Goal: Information Seeking & Learning: Learn about a topic

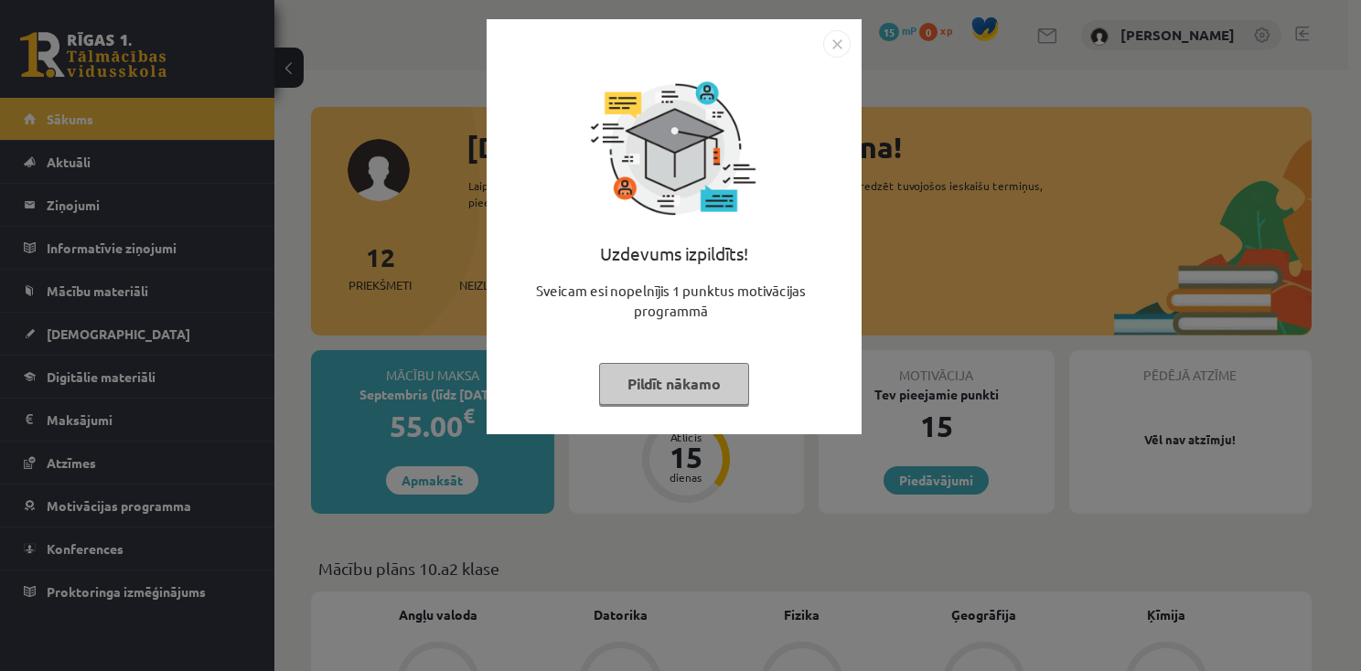
drag, startPoint x: 840, startPoint y: 81, endPoint x: 840, endPoint y: 105, distance: 23.8
click at [840, 105] on div "Uzdevums izpildīts! Sveicam esi nopelnījis 1 punktus motivācijas programmā Pild…" at bounding box center [674, 241] width 353 height 366
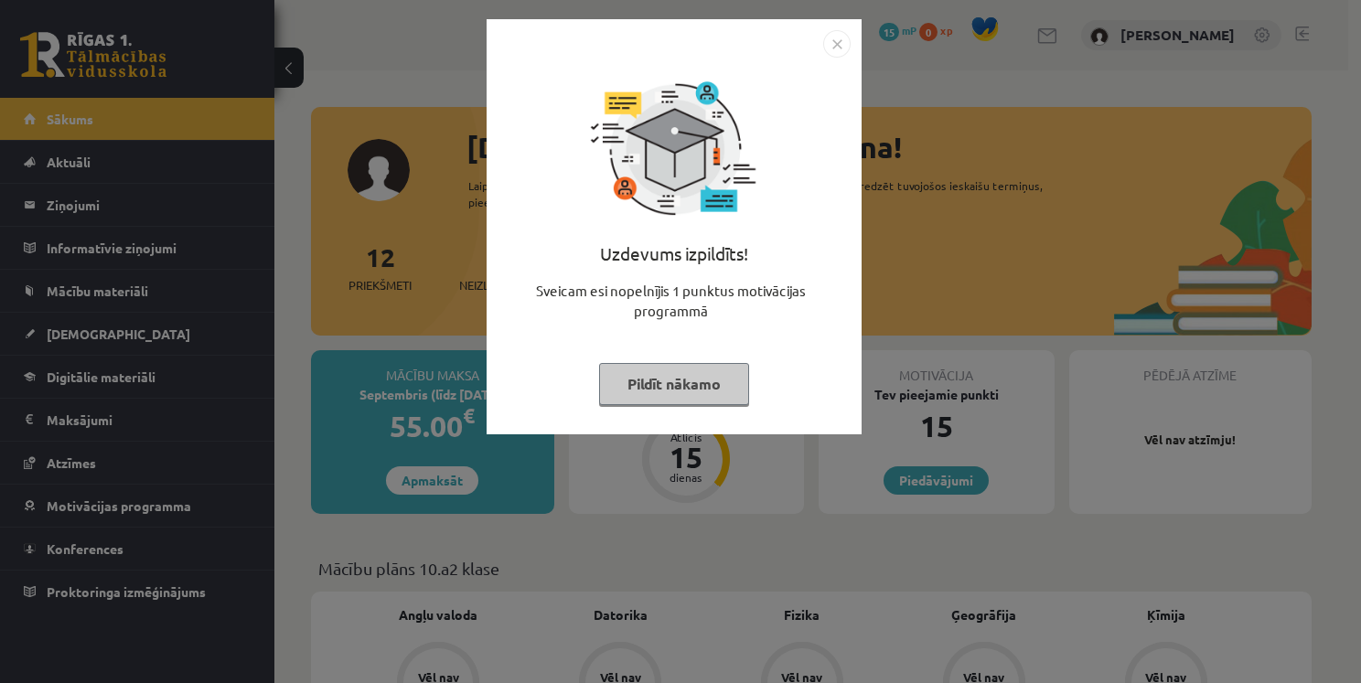
click at [841, 48] on img "Close" at bounding box center [836, 43] width 27 height 27
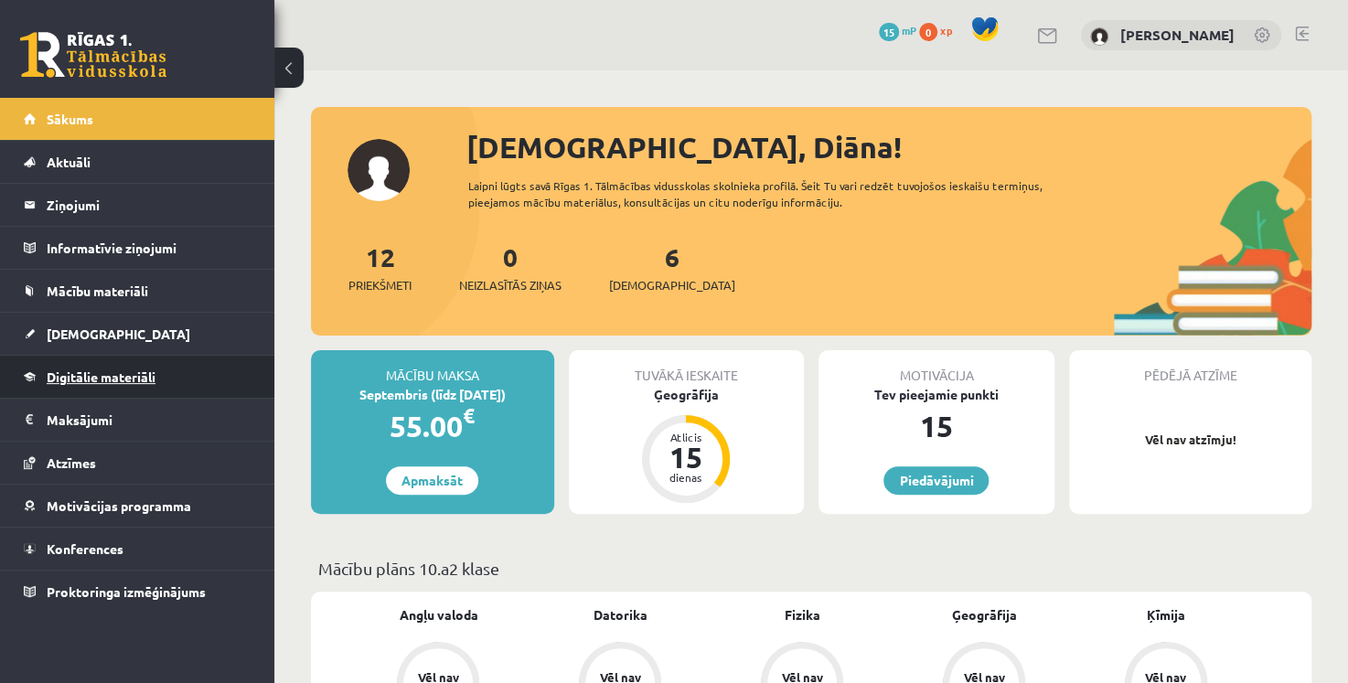
click at [164, 382] on link "Digitālie materiāli" at bounding box center [138, 377] width 228 height 42
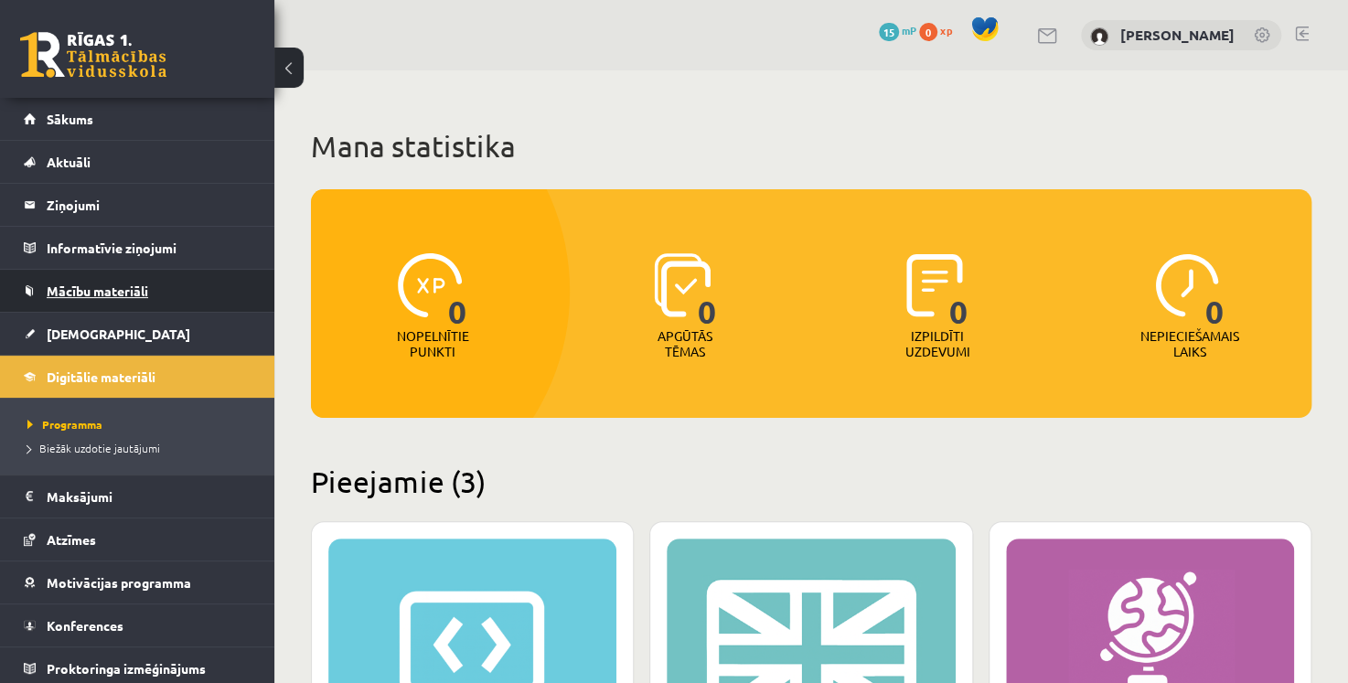
click at [149, 288] on link "Mācību materiāli" at bounding box center [138, 291] width 228 height 42
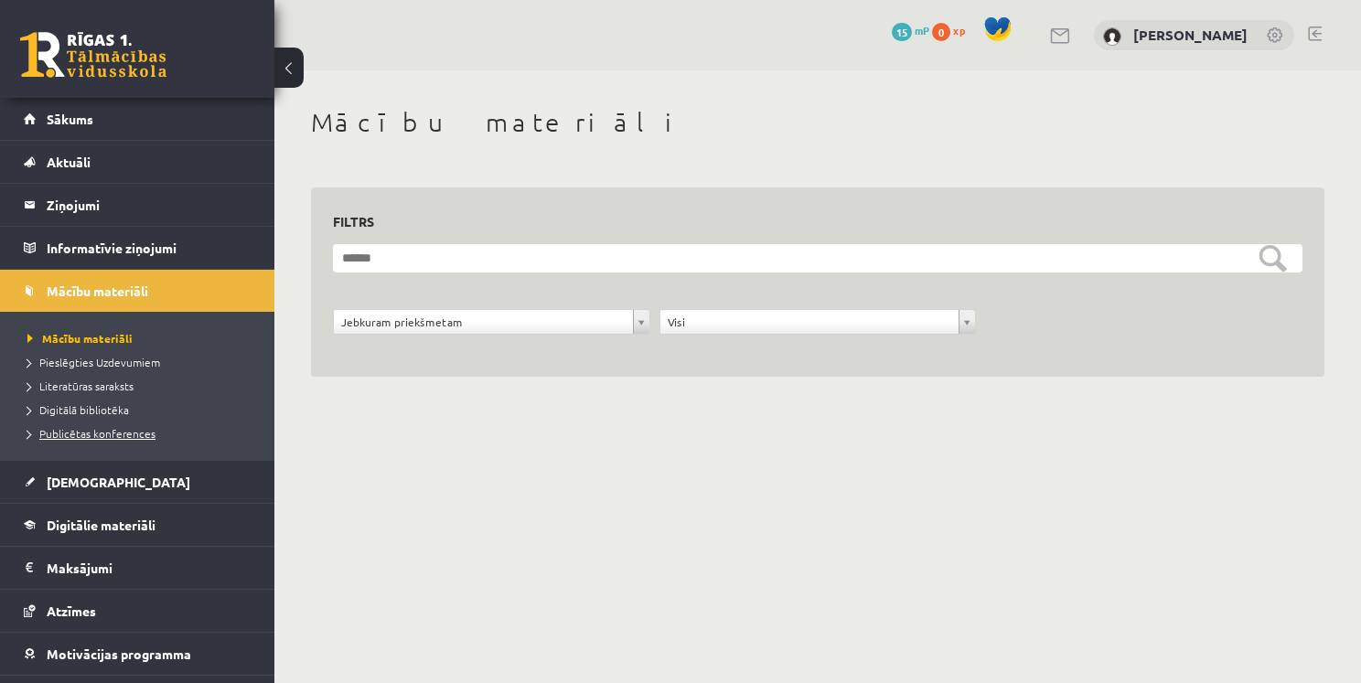
click at [91, 430] on span "Publicētas konferences" at bounding box center [91, 433] width 128 height 15
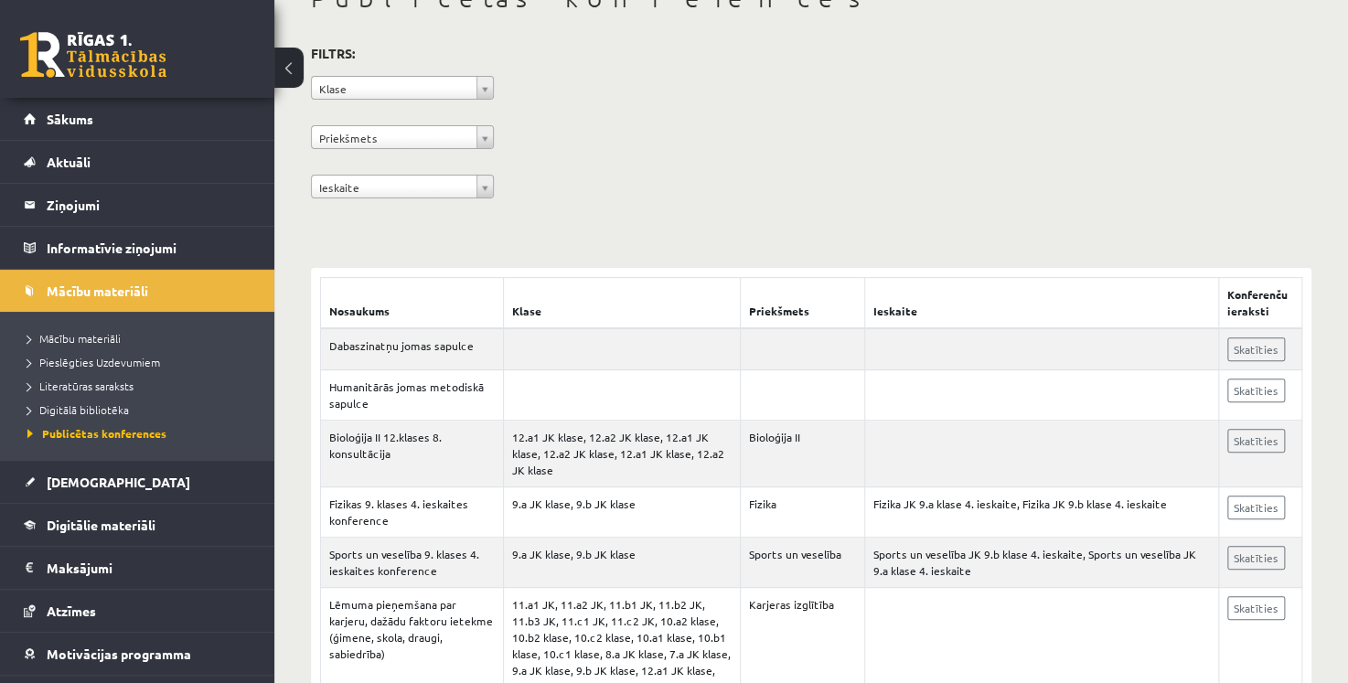
scroll to position [175, 0]
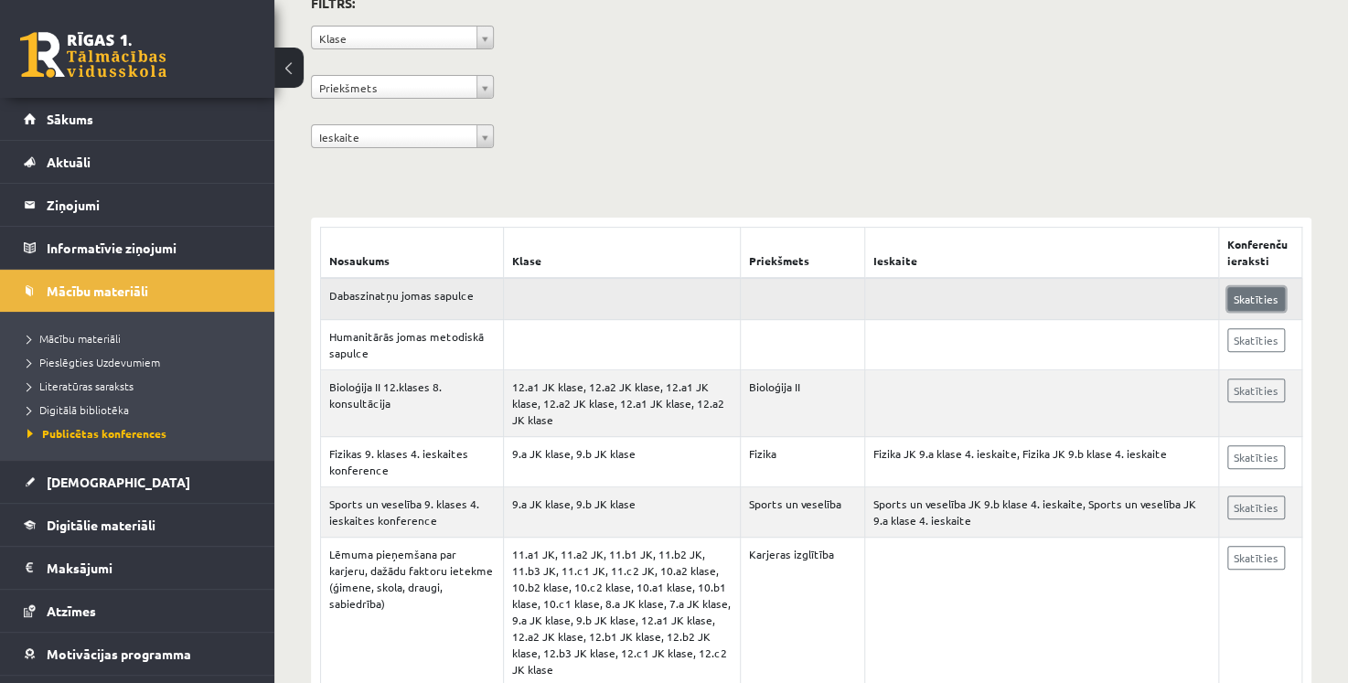
click at [1241, 289] on link "Skatīties" at bounding box center [1257, 299] width 58 height 24
click at [1245, 295] on link "Skatīties" at bounding box center [1257, 299] width 58 height 24
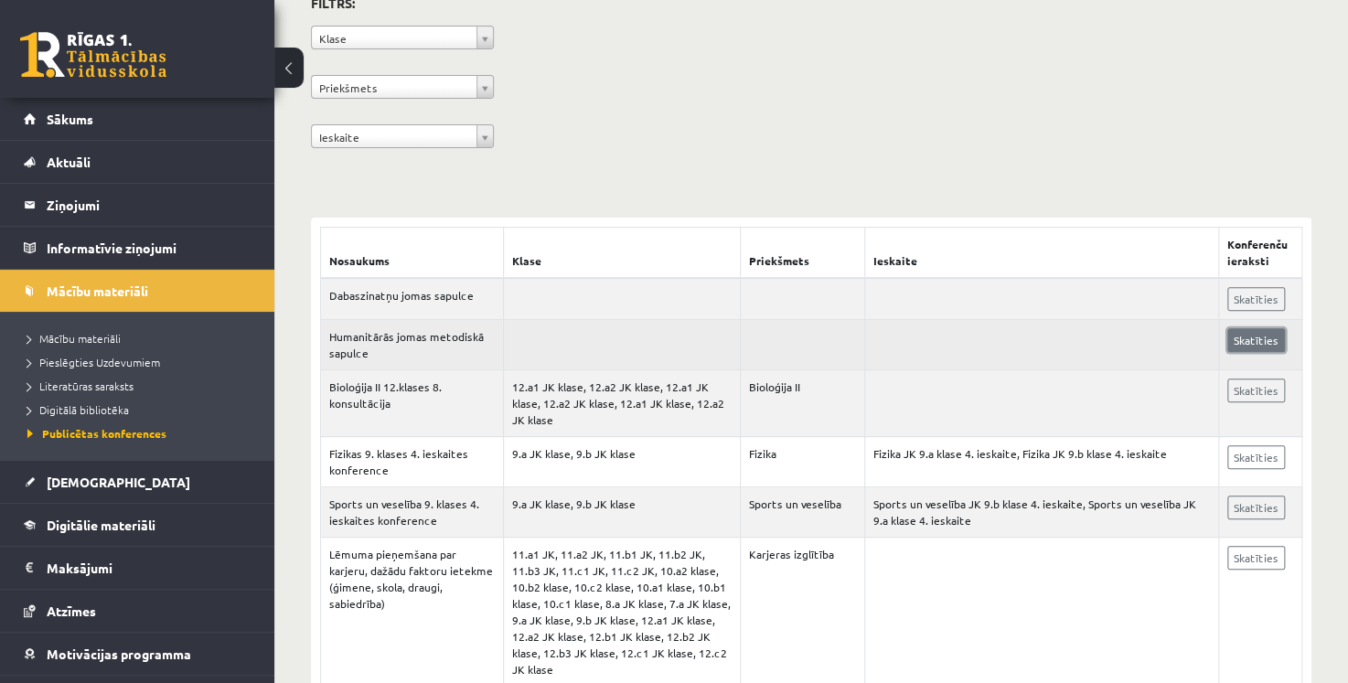
click at [1282, 338] on link "Skatīties" at bounding box center [1257, 340] width 58 height 24
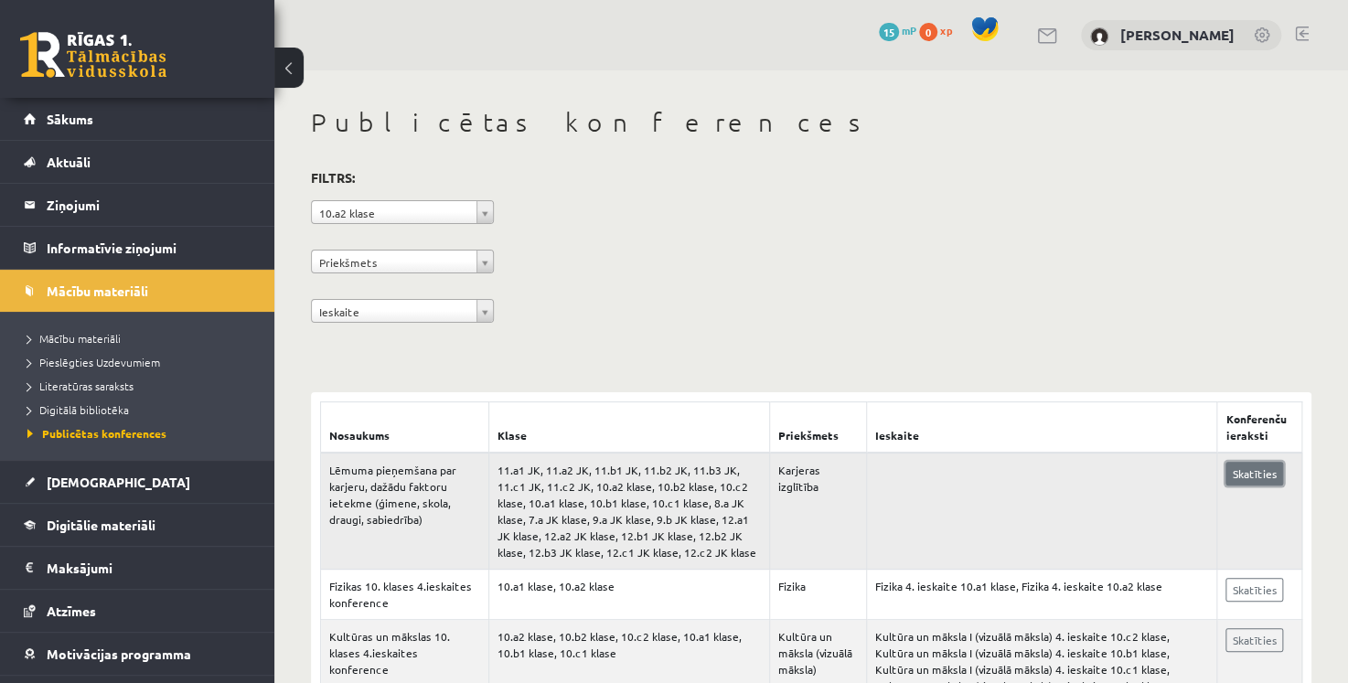
click at [1266, 462] on link "Skatīties" at bounding box center [1255, 474] width 58 height 24
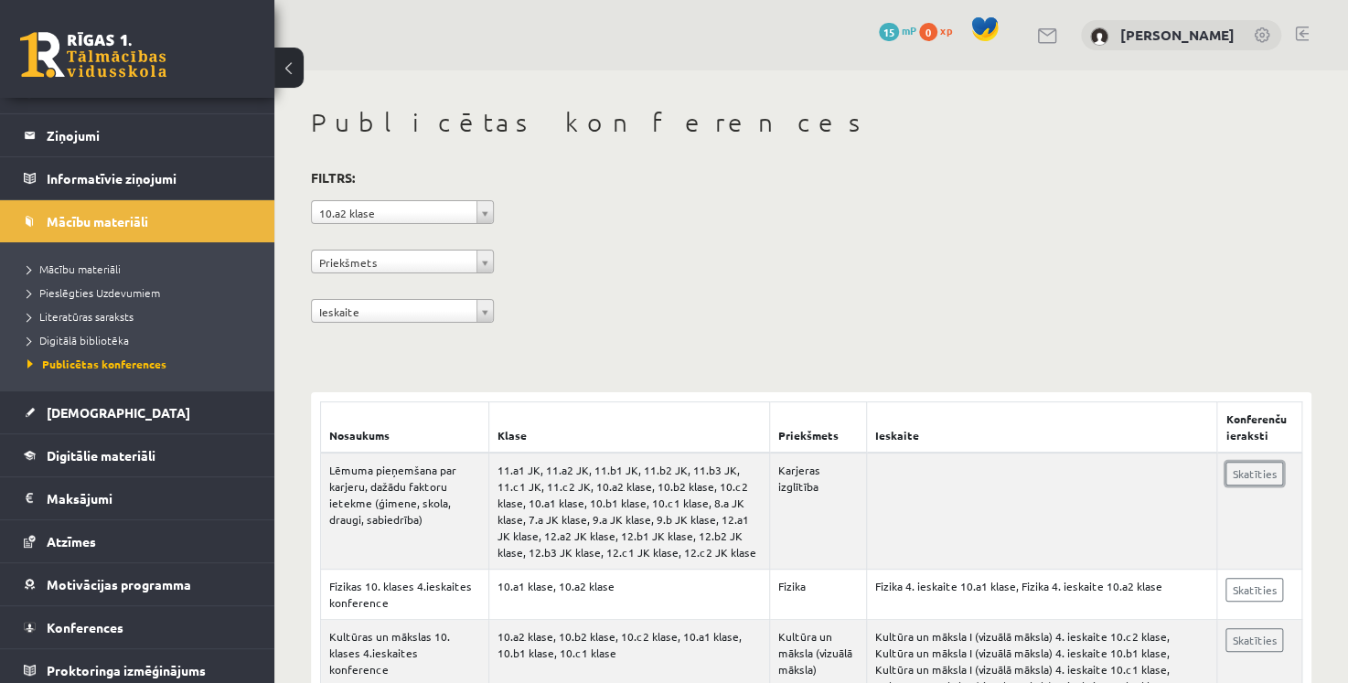
scroll to position [75, 0]
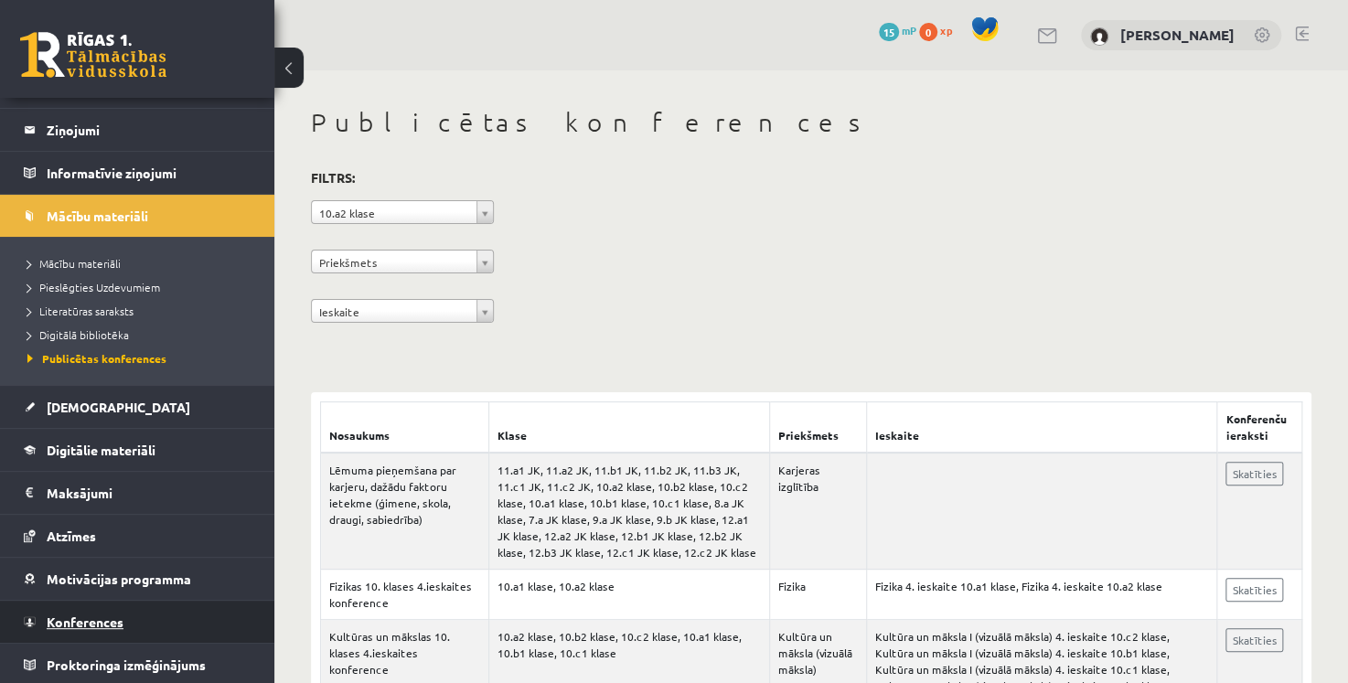
click at [143, 603] on link "Konferences" at bounding box center [138, 622] width 228 height 42
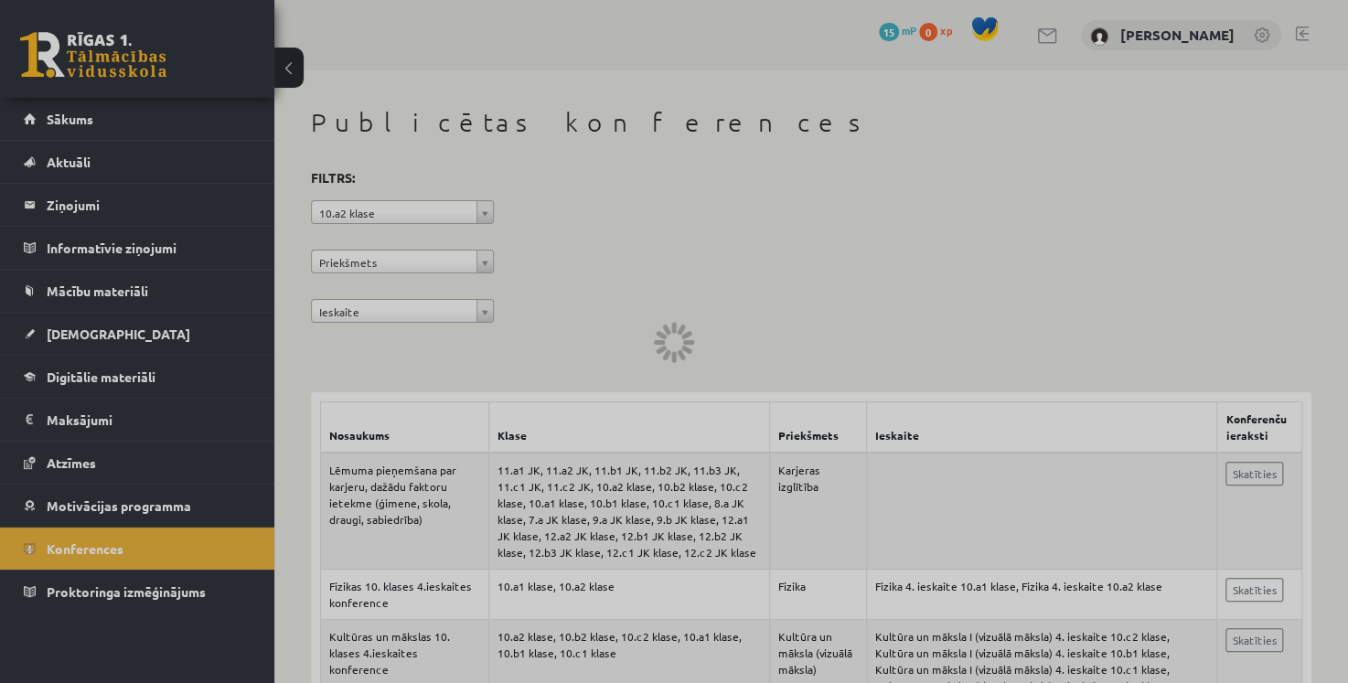
click at [103, 545] on span "Konferences" at bounding box center [85, 549] width 77 height 16
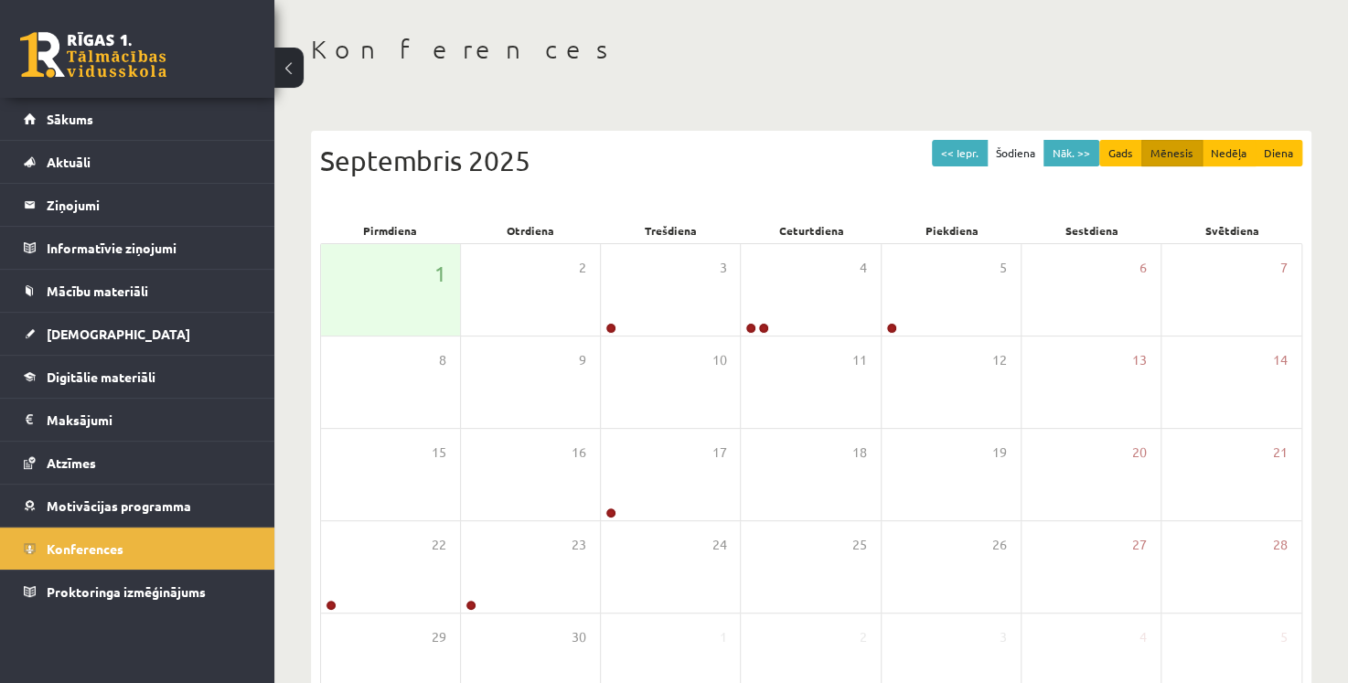
scroll to position [189, 0]
